Goal: Find contact information: Find contact information

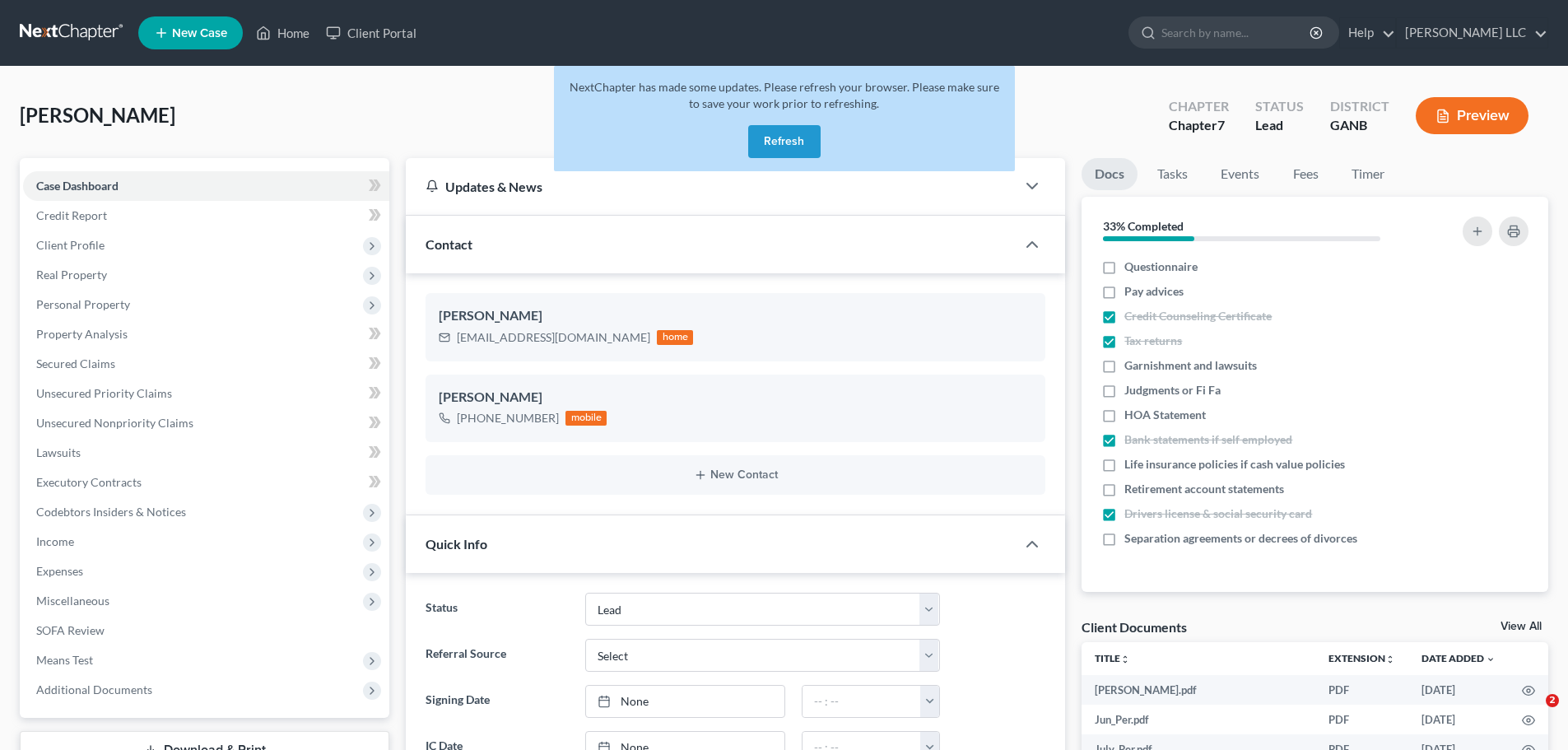
select select "4"
click at [779, 137] on button "Refresh" at bounding box center [784, 142] width 73 height 33
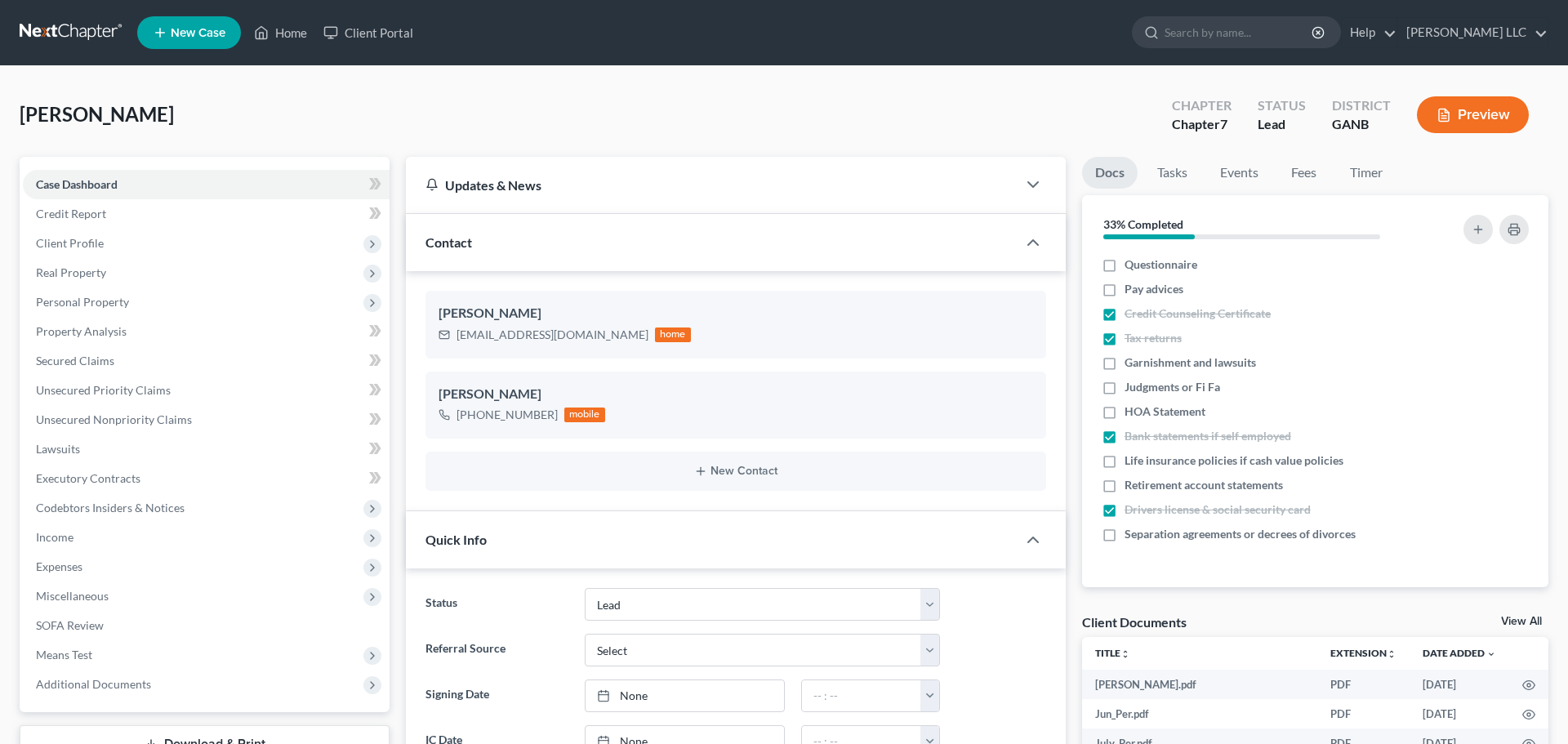
select select "4"
click at [305, 32] on link "Home" at bounding box center [280, 32] width 69 height 29
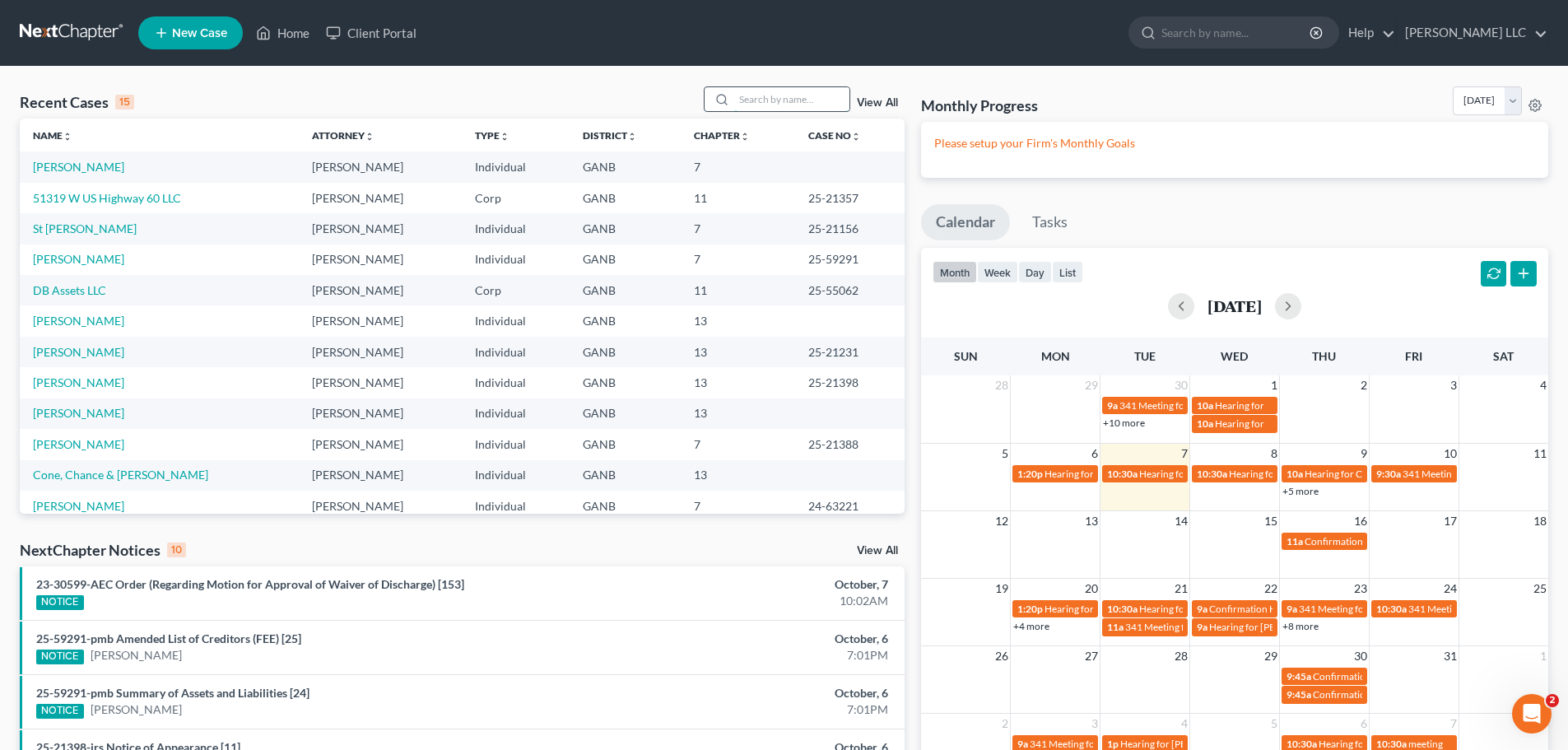
click at [750, 97] on input "search" at bounding box center [792, 98] width 115 height 24
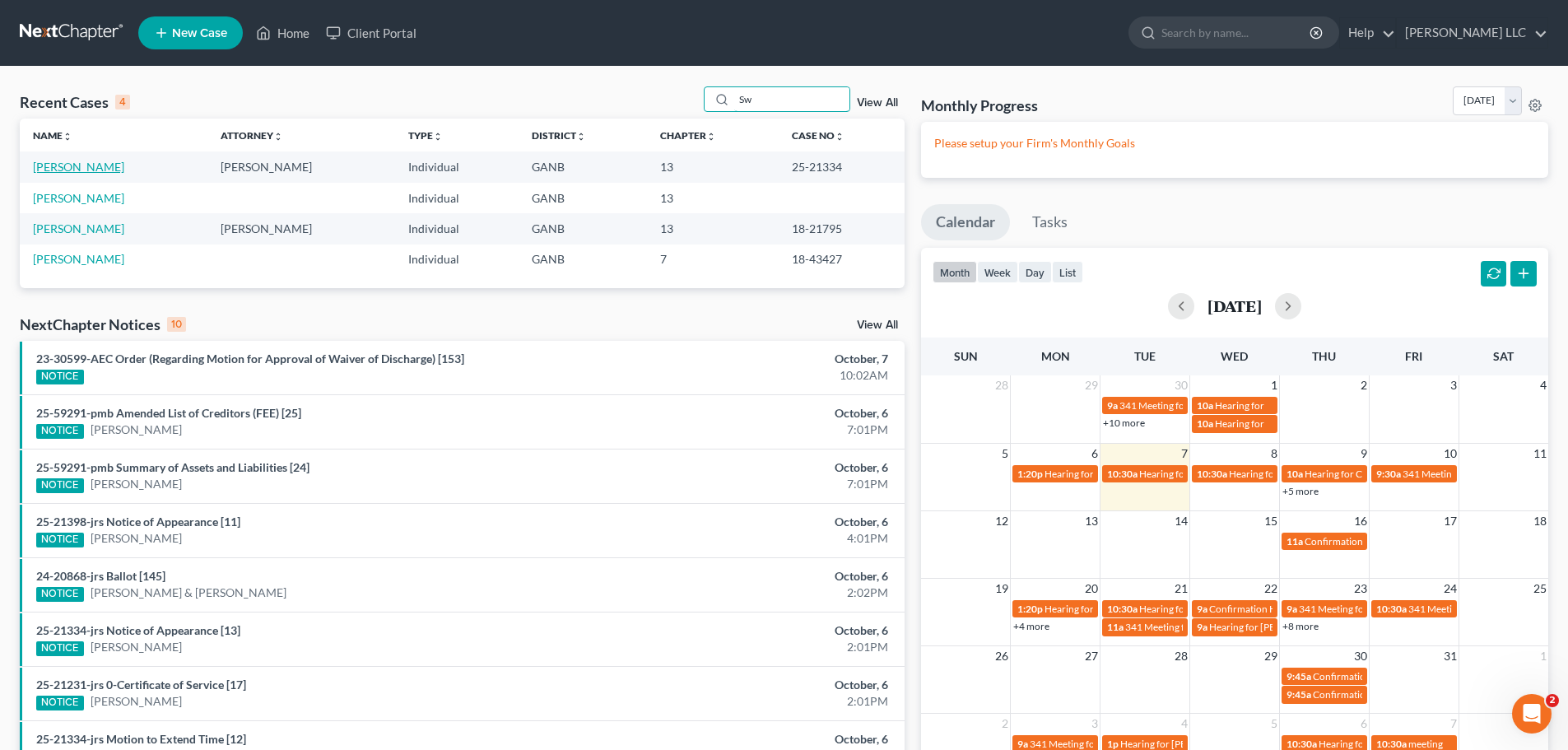
type input "Sw"
click at [93, 169] on link "[PERSON_NAME]" at bounding box center [78, 166] width 92 height 14
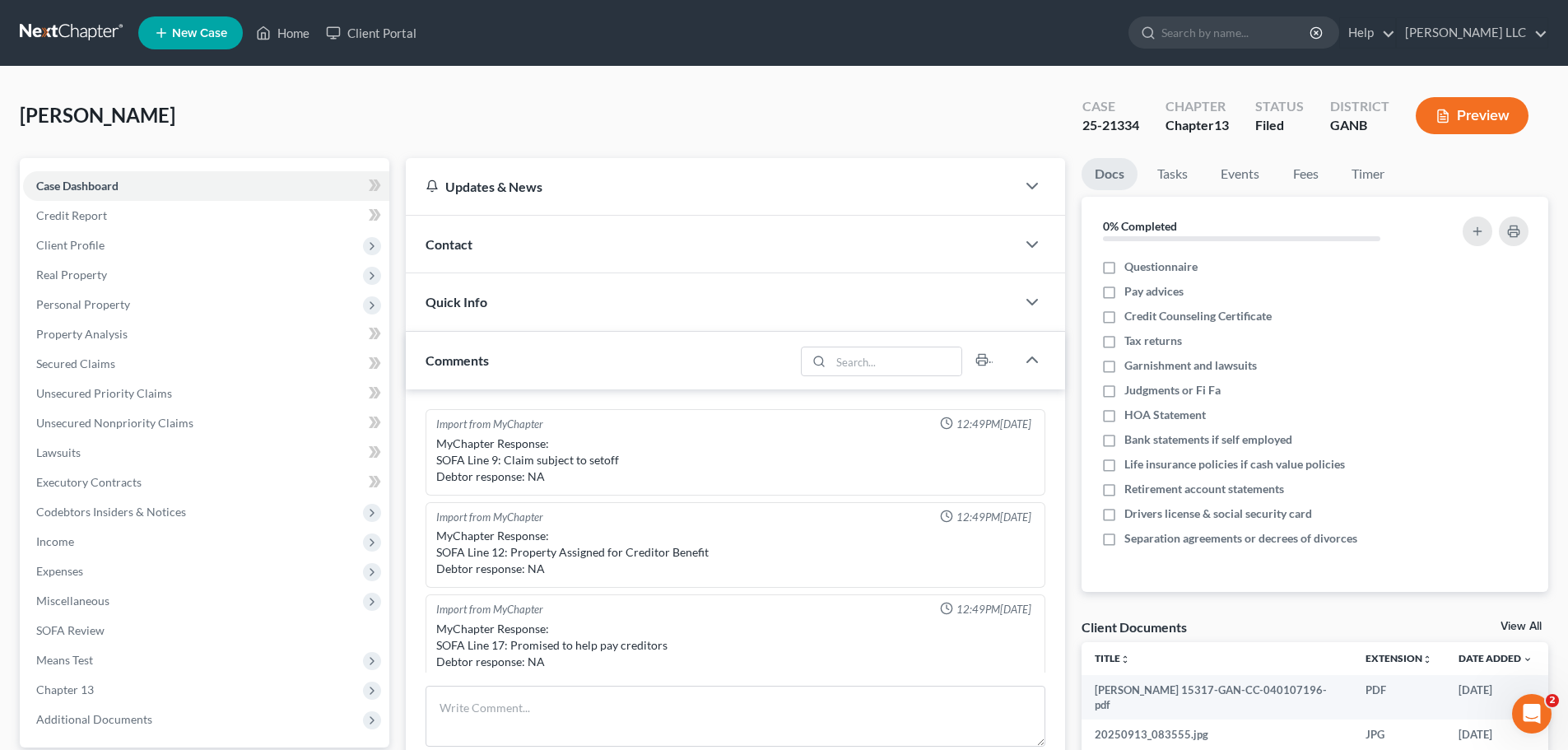
scroll to position [363, 0]
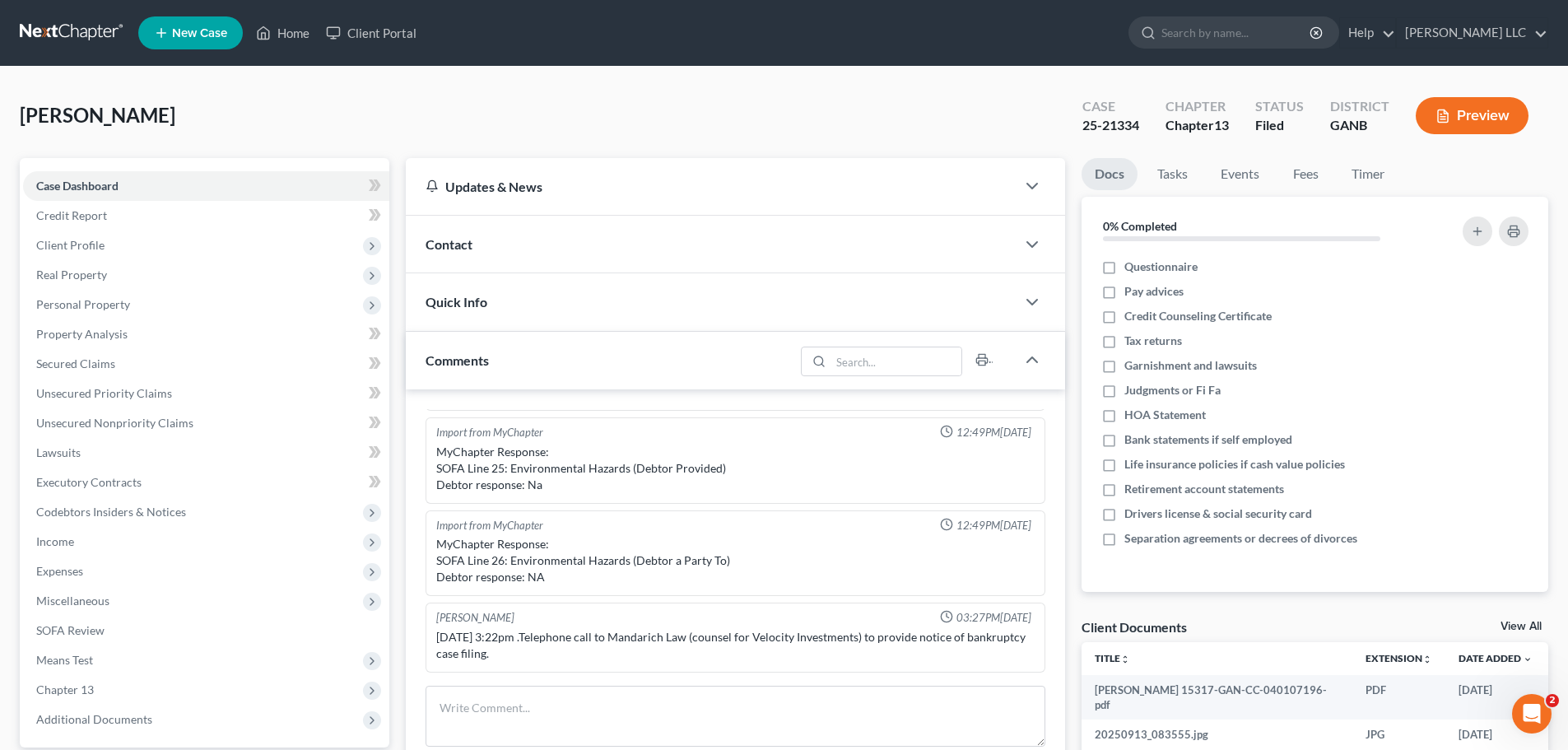
click at [464, 250] on span "Contact" at bounding box center [449, 244] width 47 height 16
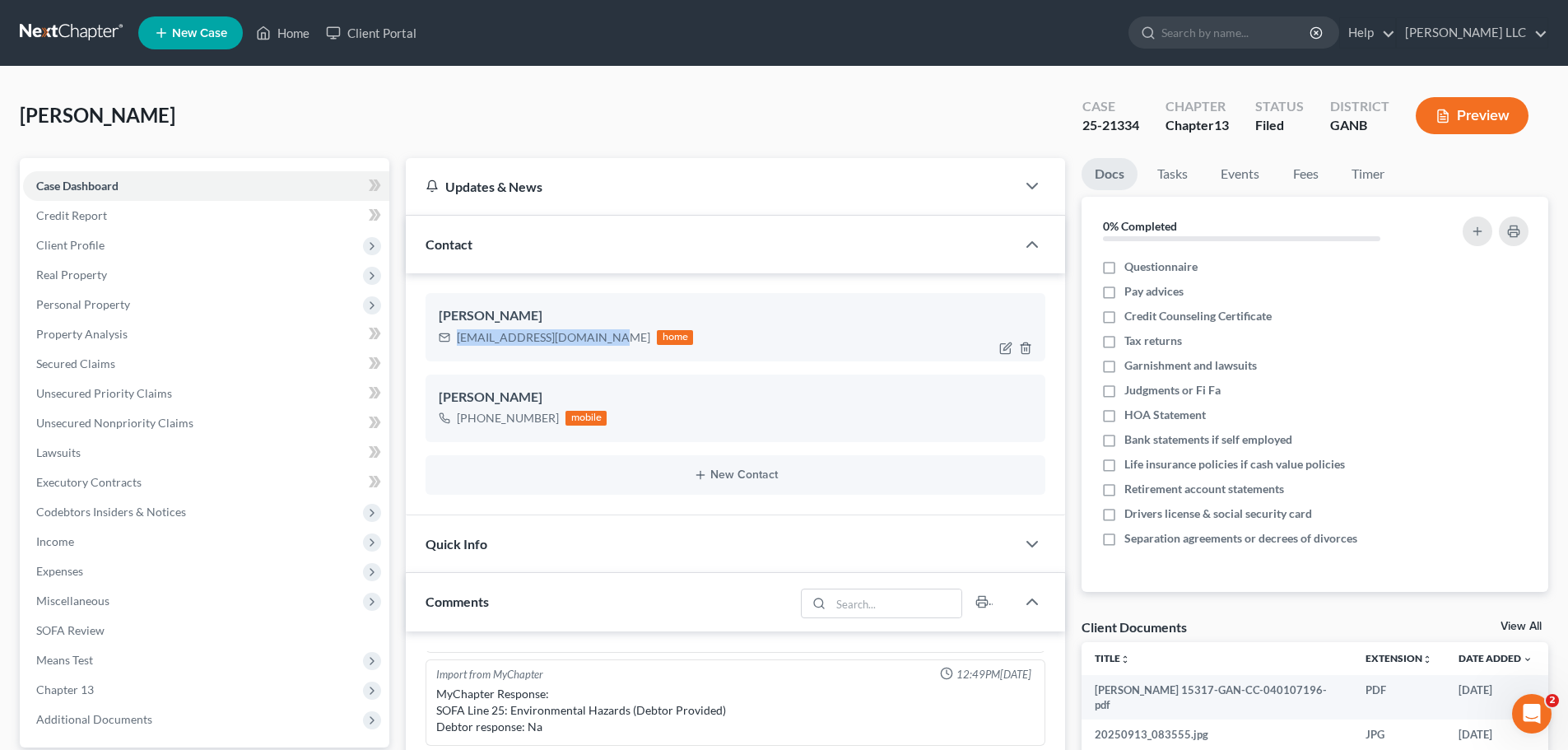
drag, startPoint x: 458, startPoint y: 338, endPoint x: 608, endPoint y: 340, distance: 150.0
click at [608, 340] on div "[EMAIL_ADDRESS][DOMAIN_NAME]" at bounding box center [553, 337] width 194 height 16
copy div "[EMAIL_ADDRESS][DOMAIN_NAME]"
